Goal: Task Accomplishment & Management: Use online tool/utility

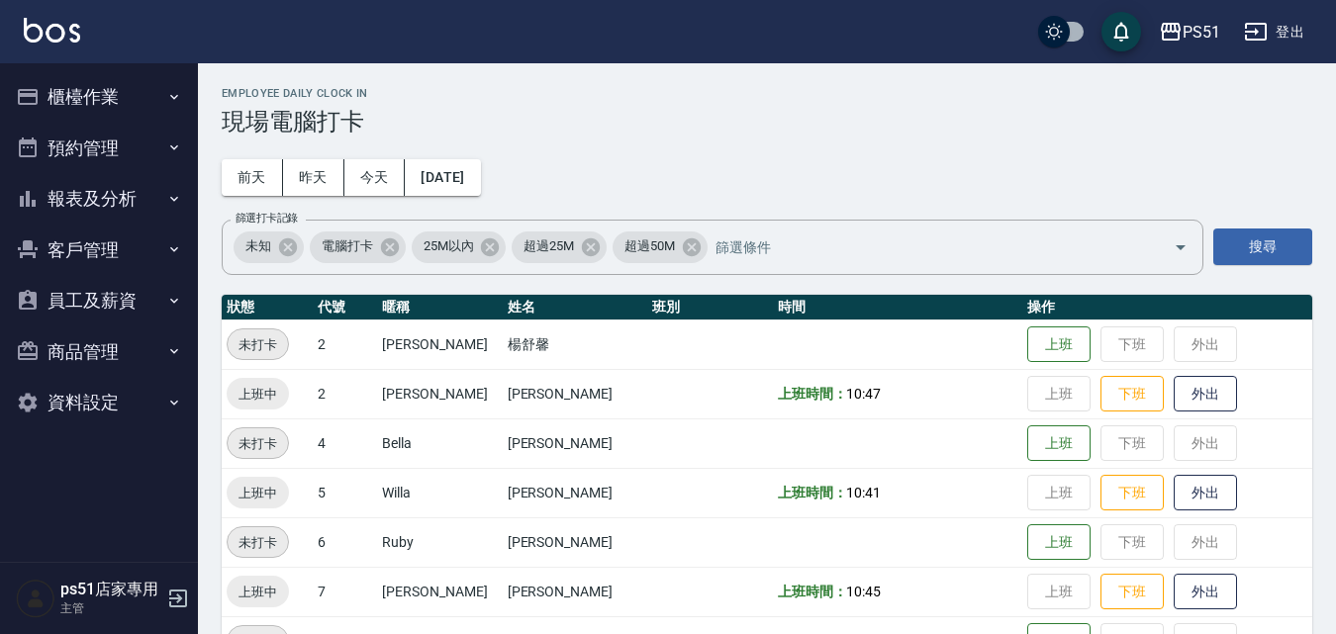
scroll to position [231, 0]
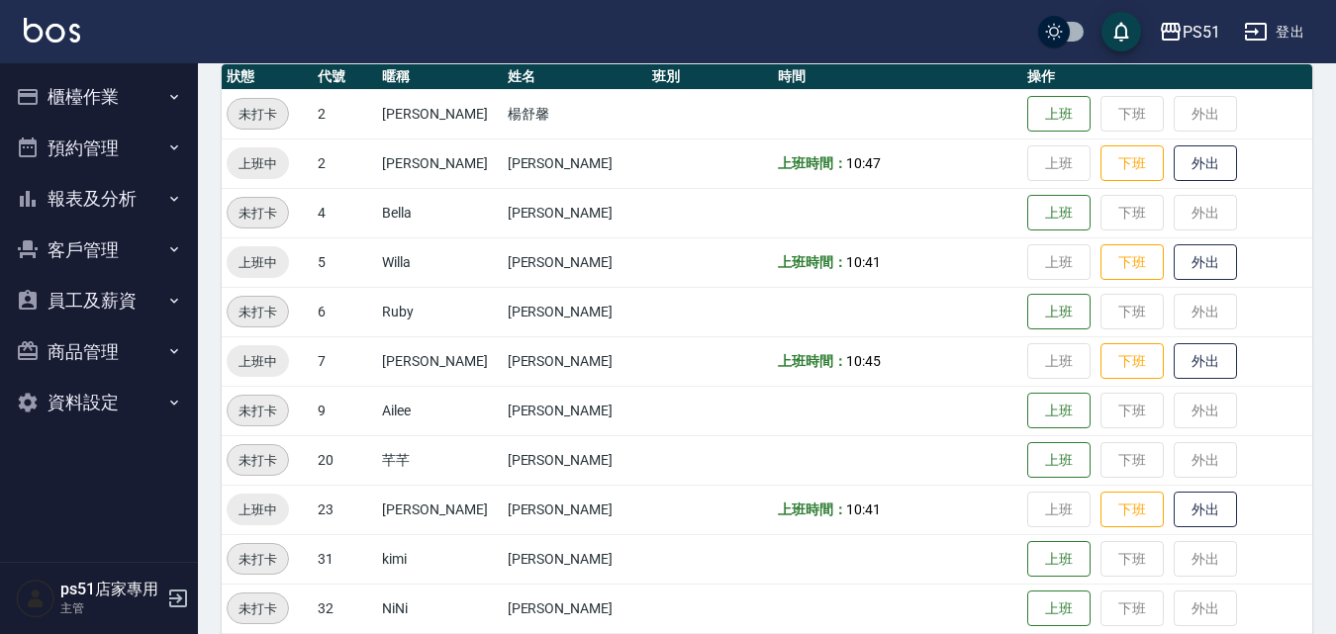
click at [146, 91] on button "櫃檯作業" at bounding box center [99, 96] width 182 height 51
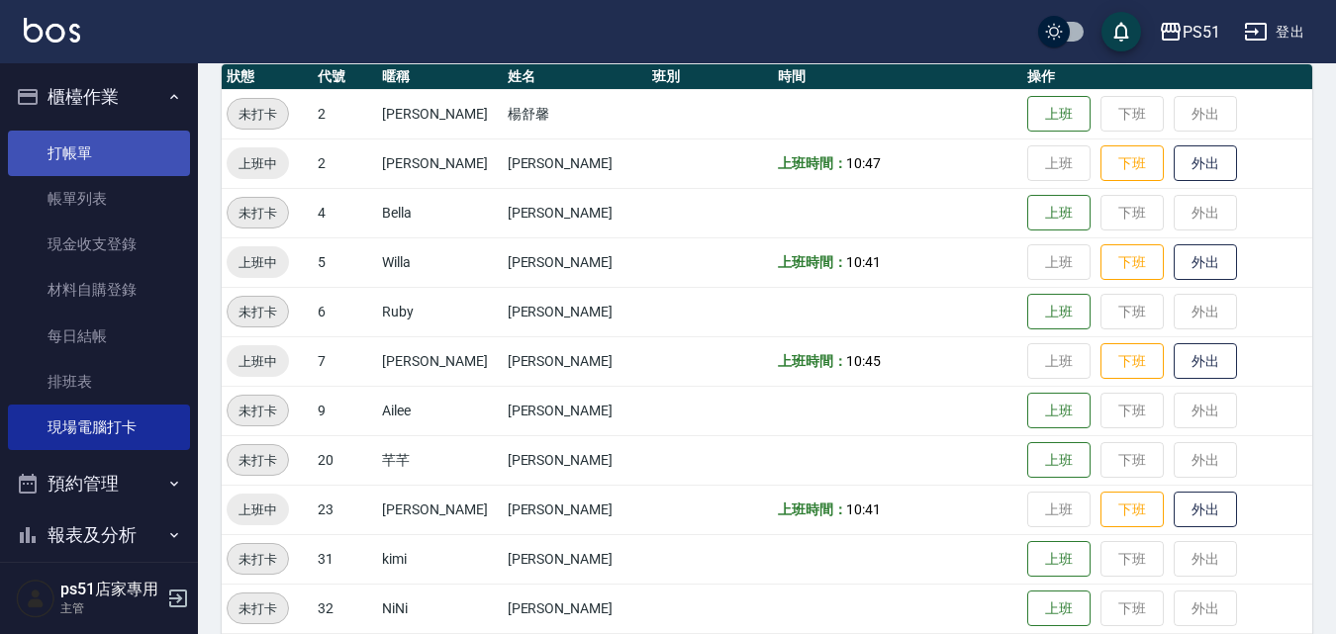
click at [144, 157] on link "打帳單" at bounding box center [99, 154] width 182 height 46
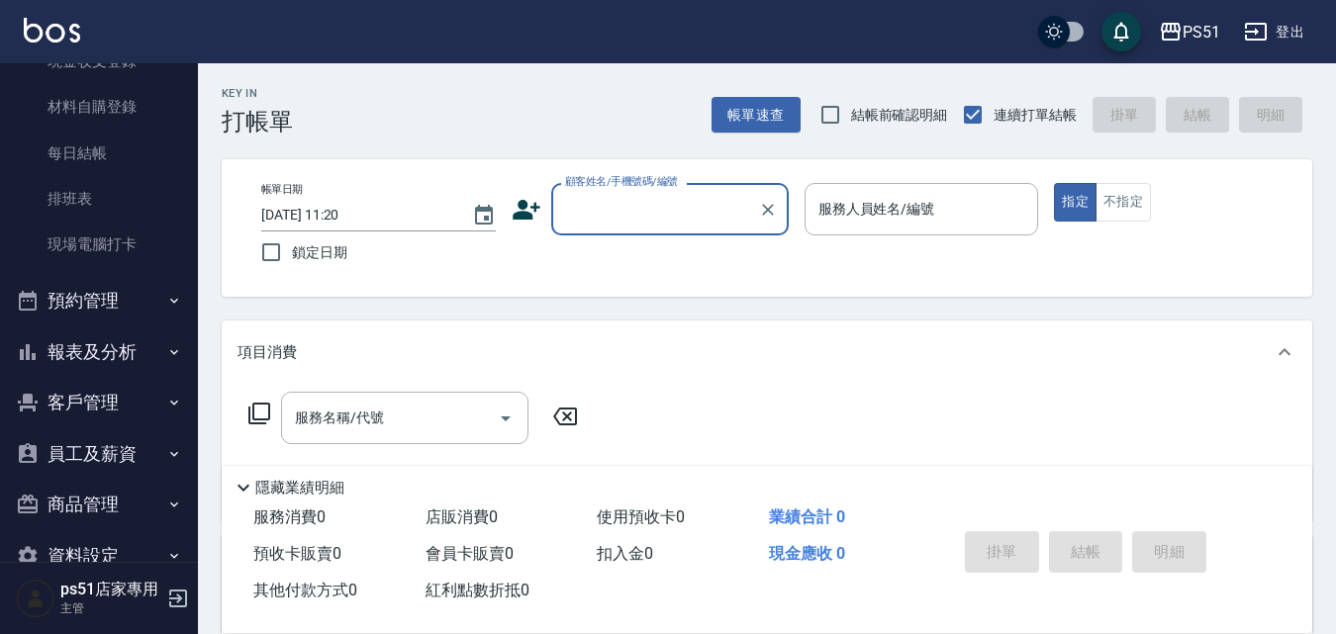
scroll to position [226, 0]
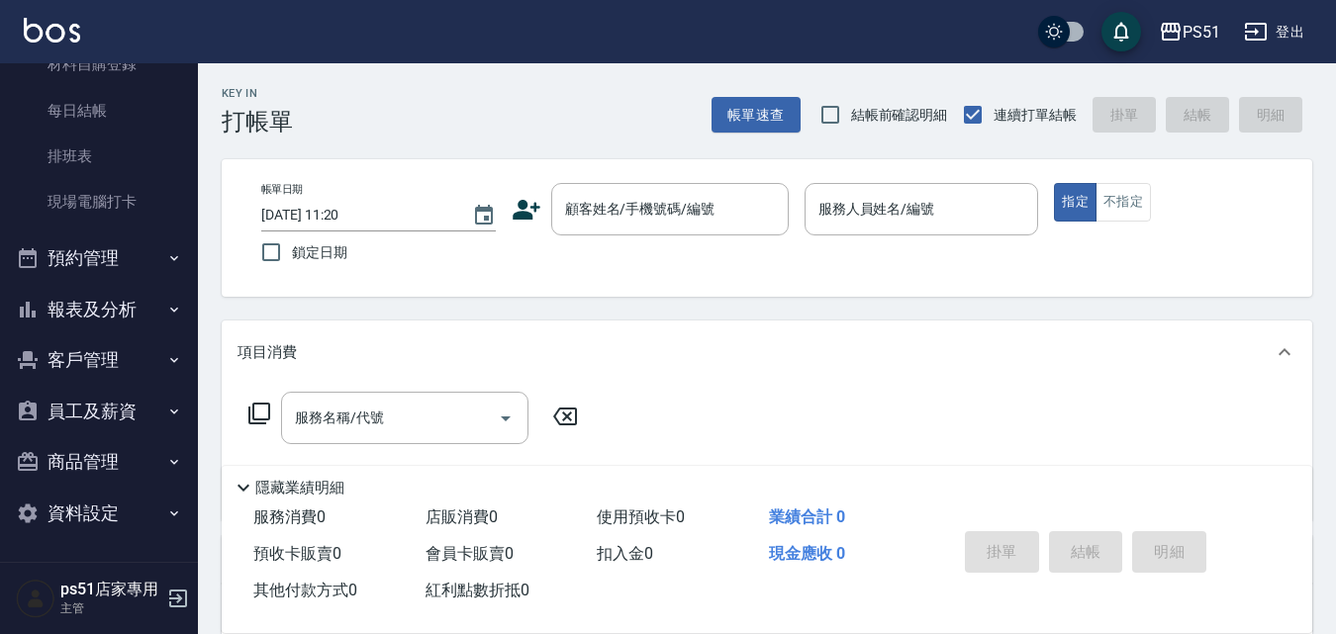
click at [156, 299] on button "報表及分析" at bounding box center [99, 309] width 182 height 51
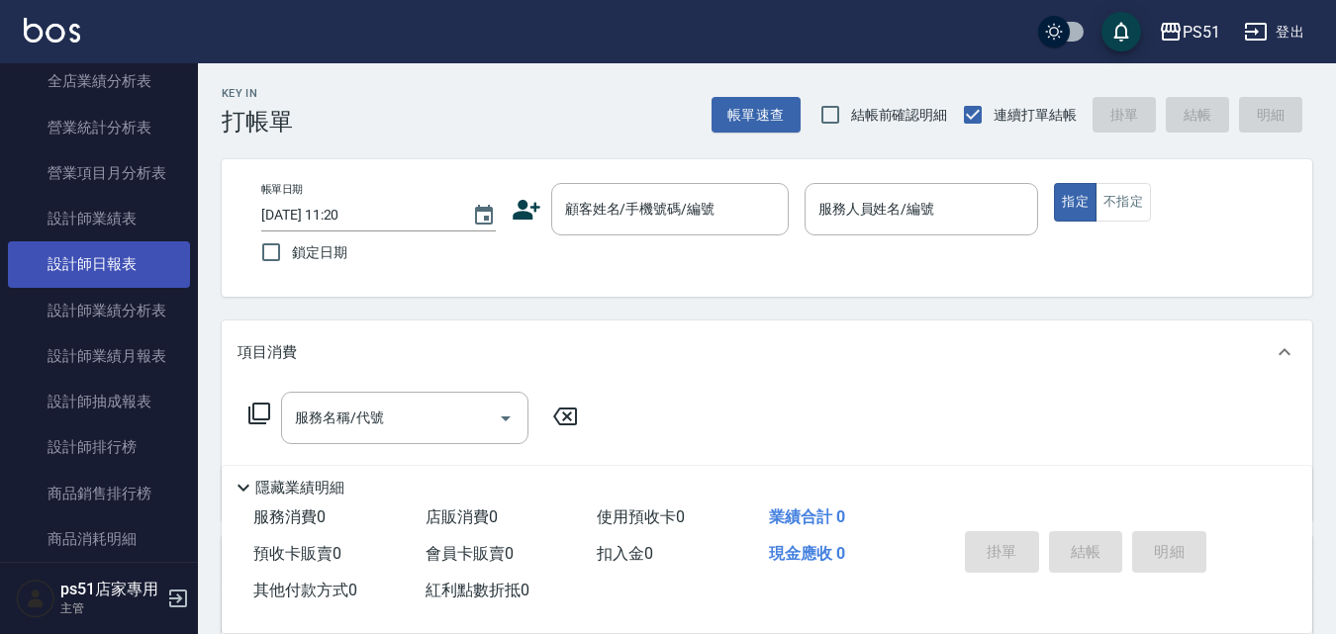
scroll to position [918, 0]
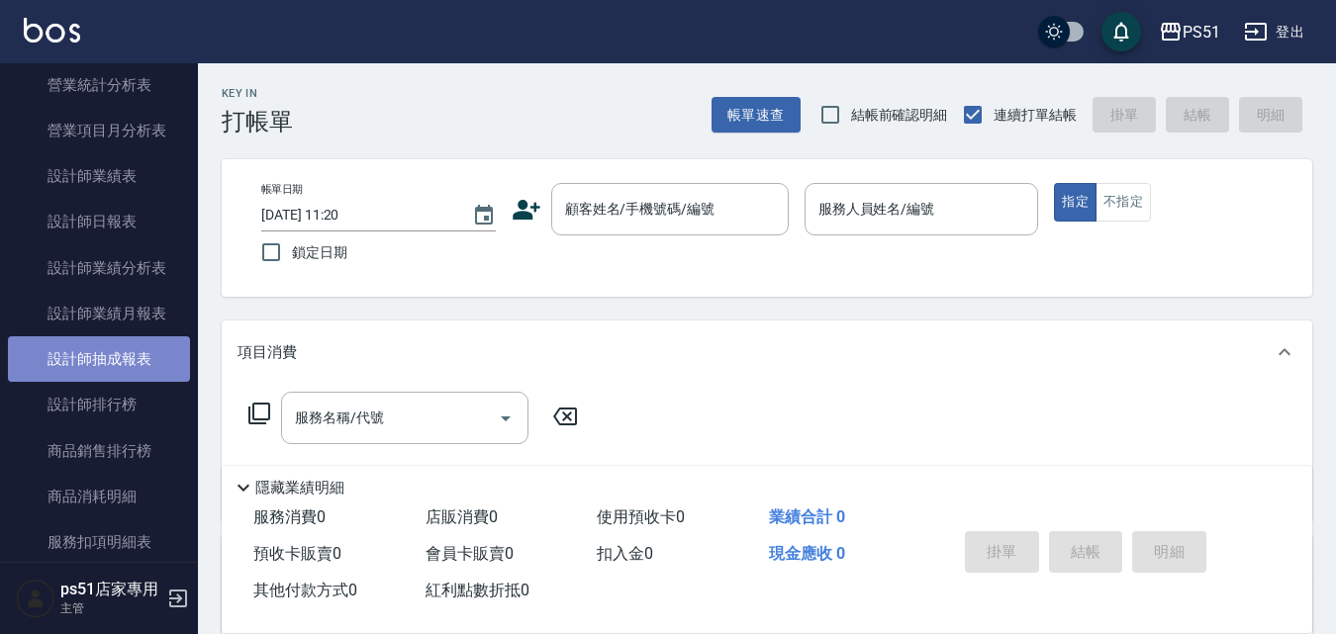
click at [153, 358] on link "設計師抽成報表" at bounding box center [99, 359] width 182 height 46
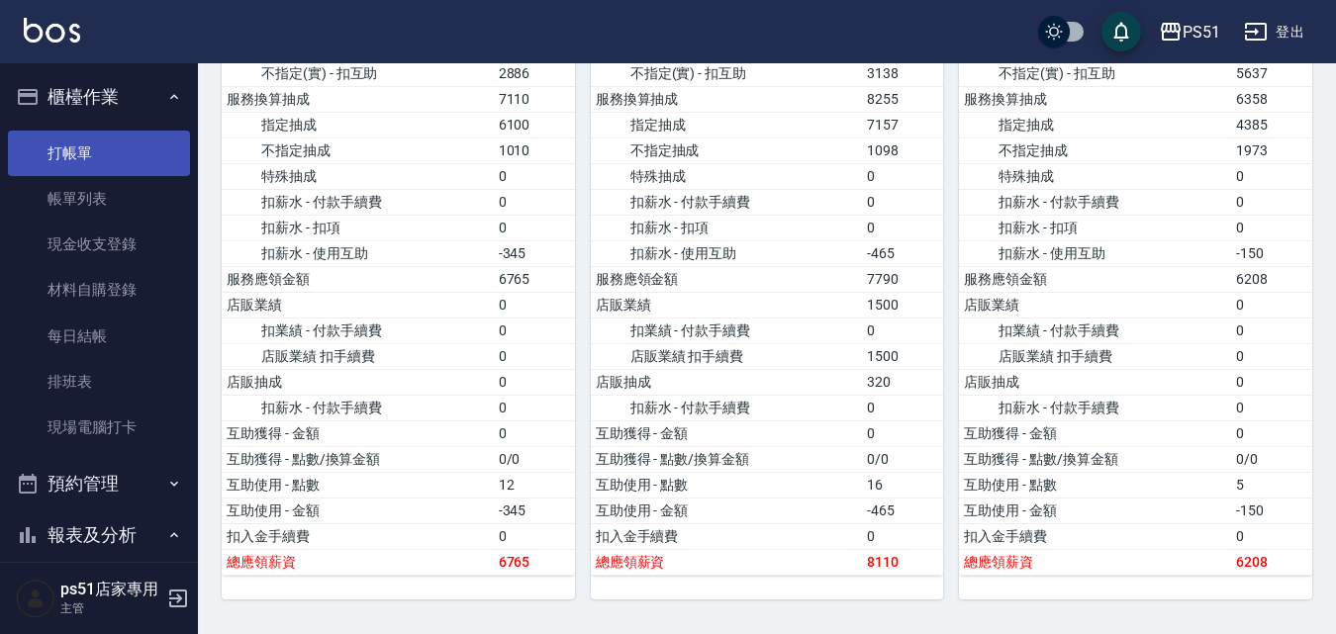
click at [103, 137] on link "打帳單" at bounding box center [99, 154] width 182 height 46
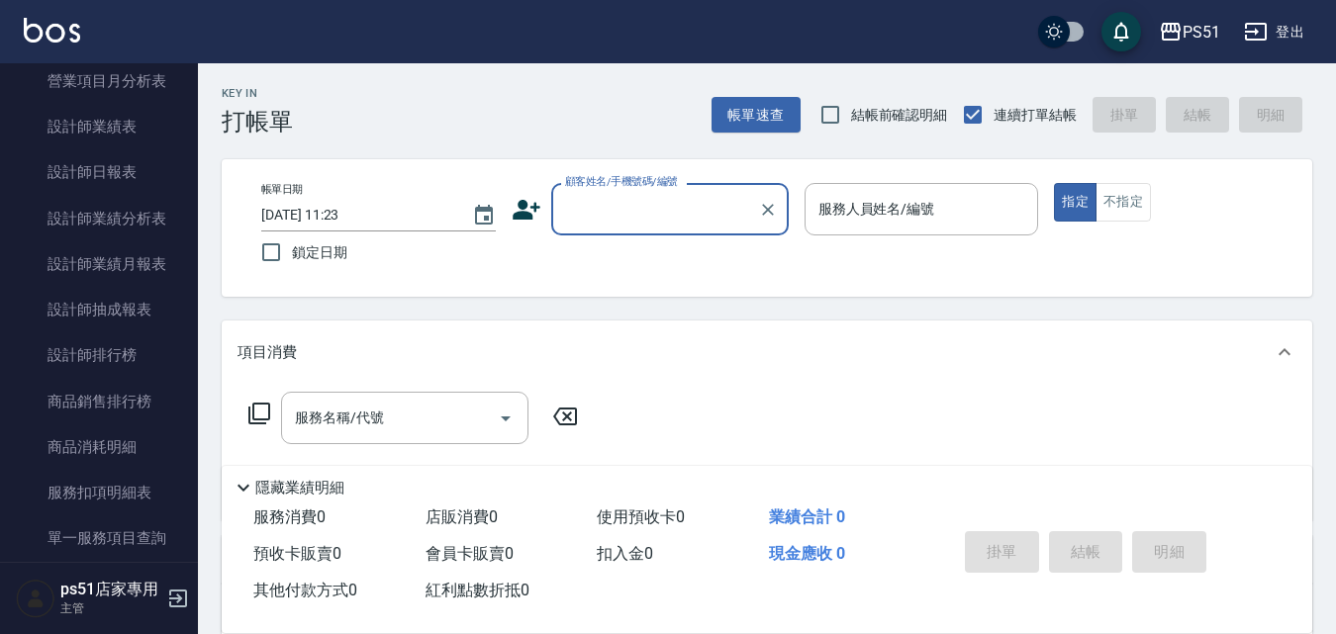
scroll to position [923, 0]
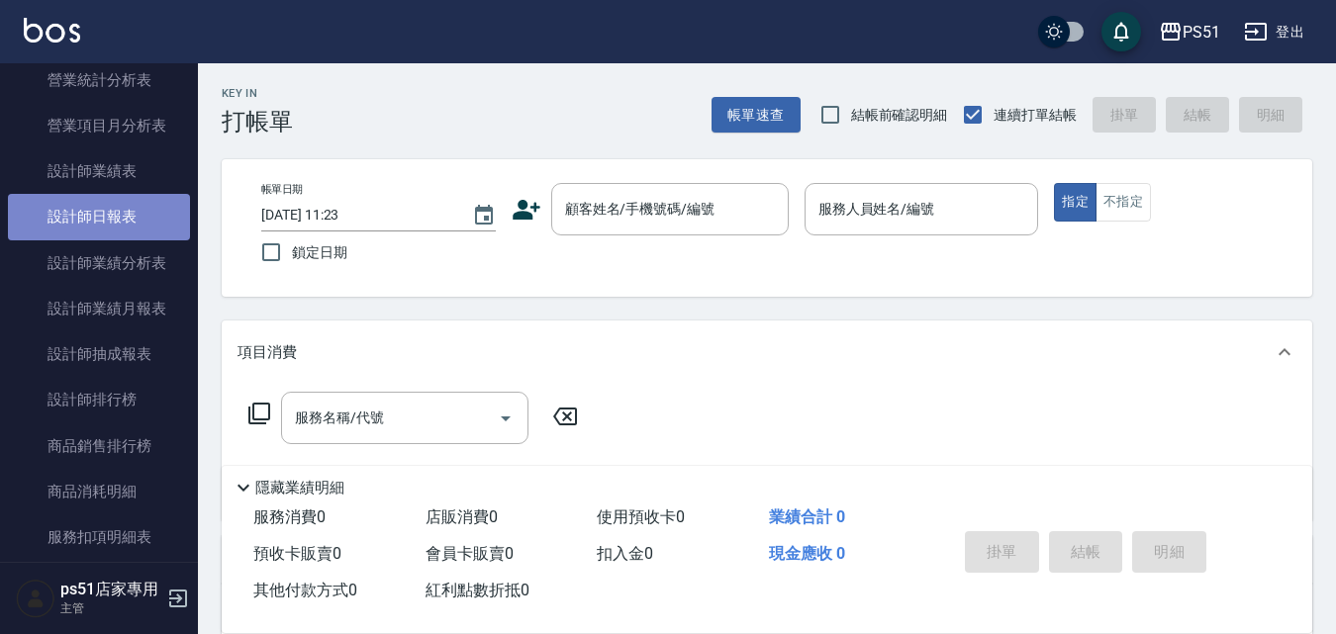
click at [121, 216] on link "設計師日報表" at bounding box center [99, 217] width 182 height 46
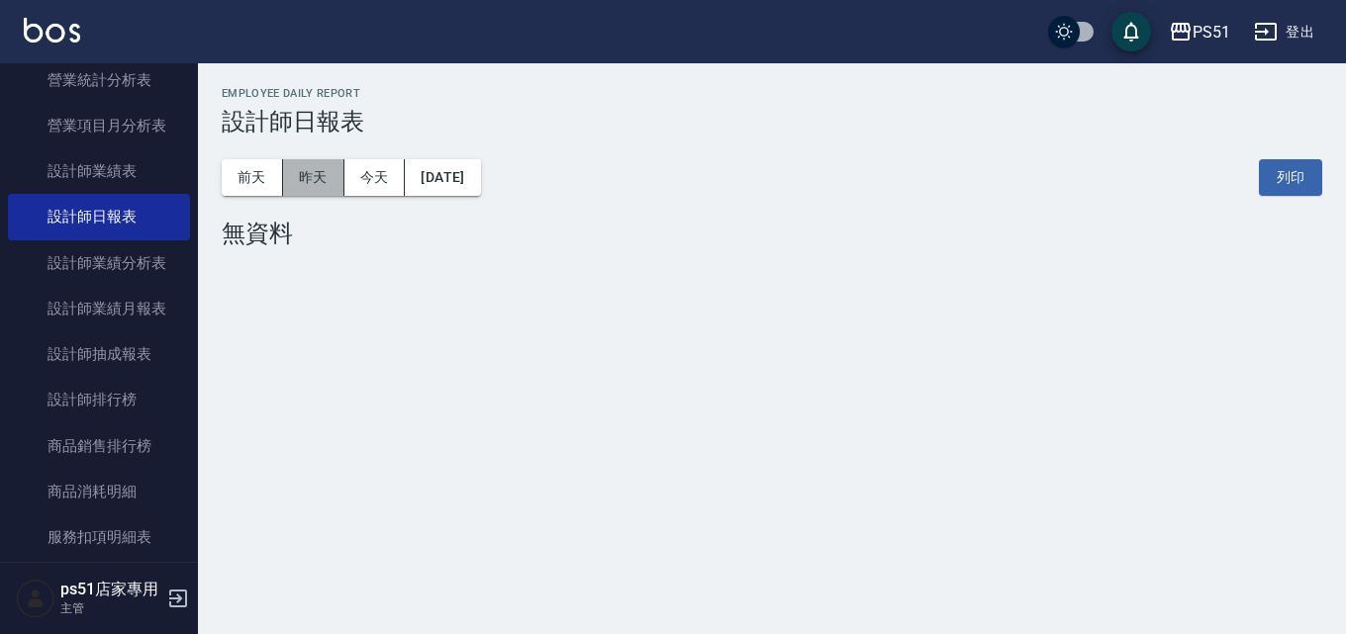
click at [337, 185] on button "昨天" at bounding box center [313, 177] width 61 height 37
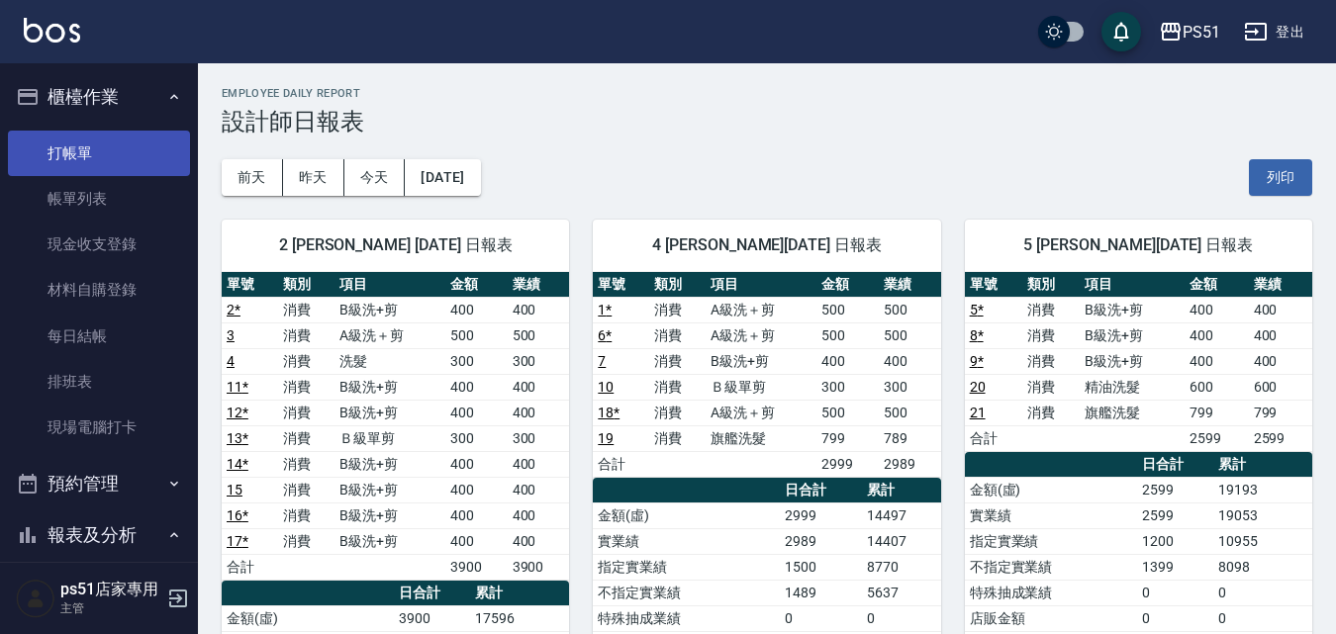
click at [105, 157] on link "打帳單" at bounding box center [99, 154] width 182 height 46
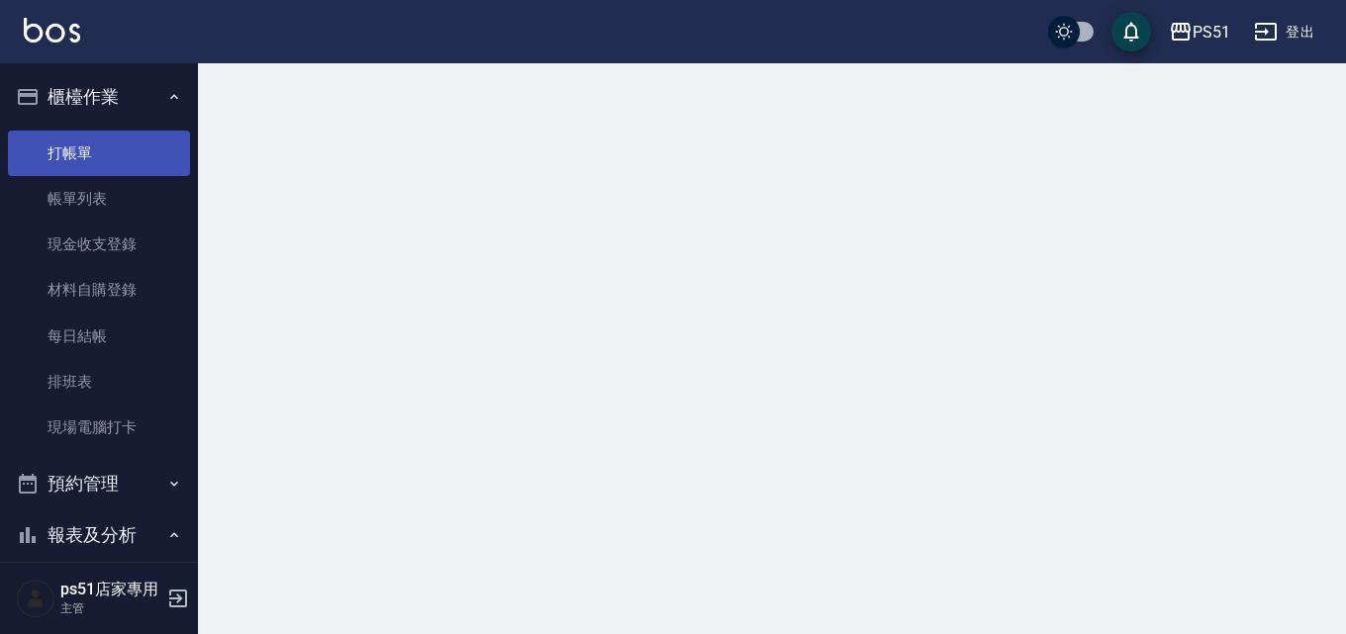
click at [105, 157] on link "打帳單" at bounding box center [99, 154] width 182 height 46
